Goal: Task Accomplishment & Management: Use online tool/utility

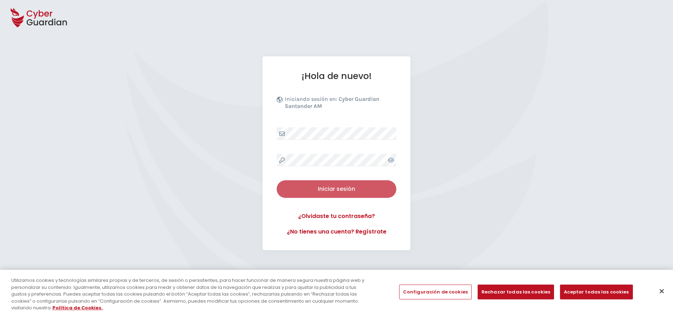
click at [326, 194] on button "Iniciar sesión" at bounding box center [337, 189] width 120 height 18
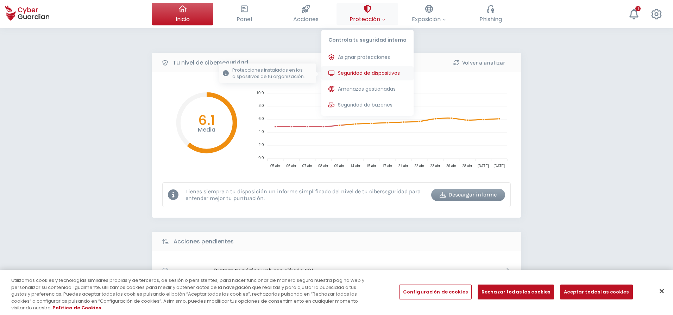
click at [366, 58] on span "Asignar protecciones" at bounding box center [364, 57] width 52 height 7
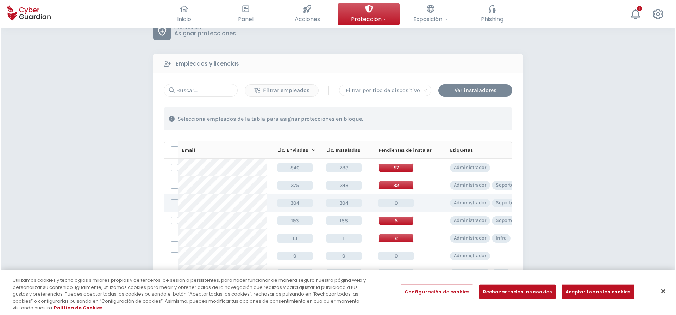
scroll to position [70, 0]
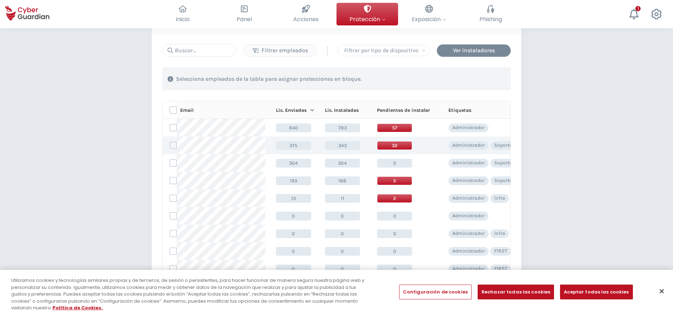
click at [391, 143] on span "32" at bounding box center [394, 145] width 35 height 9
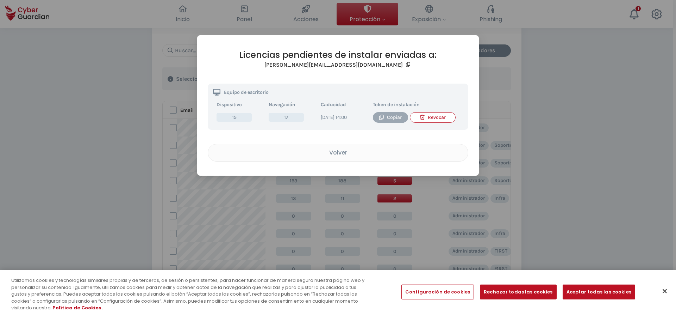
click at [382, 116] on icon "button" at bounding box center [381, 116] width 5 height 5
click at [463, 46] on div "Licencias pendientes de instalar enviadas a: [PERSON_NAME][EMAIL_ADDRESS][DOMAI…" at bounding box center [338, 105] width 282 height 140
click at [110, 148] on div "Licencias pendientes de instalar enviadas a: [PERSON_NAME][EMAIL_ADDRESS][DOMAI…" at bounding box center [338, 157] width 676 height 315
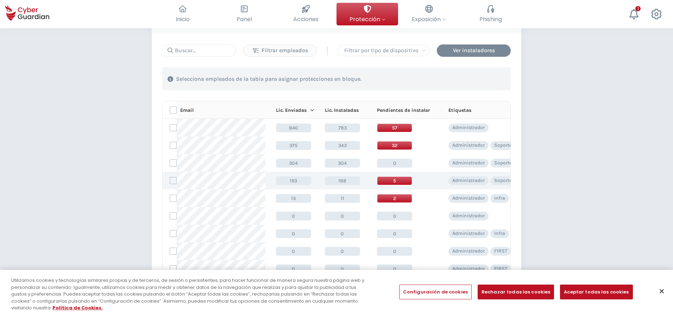
click at [392, 182] on span "5" at bounding box center [394, 180] width 35 height 9
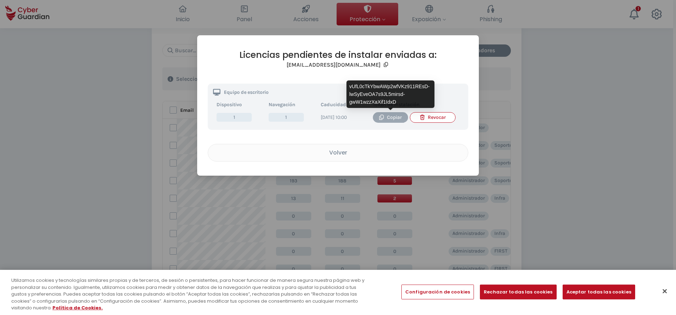
click at [393, 116] on div "Copiar" at bounding box center [390, 117] width 25 height 8
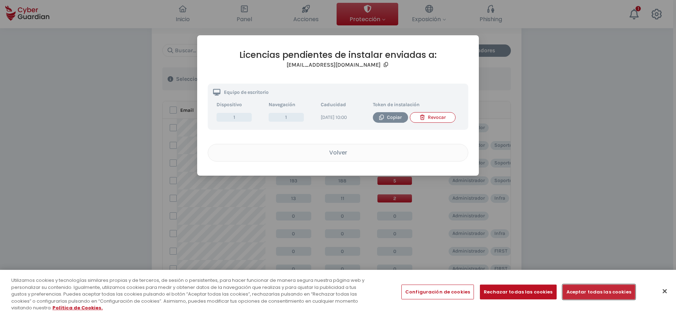
click at [605, 290] on button "Aceptar todas las cookies" at bounding box center [599, 291] width 73 height 15
